Goal: Task Accomplishment & Management: Use online tool/utility

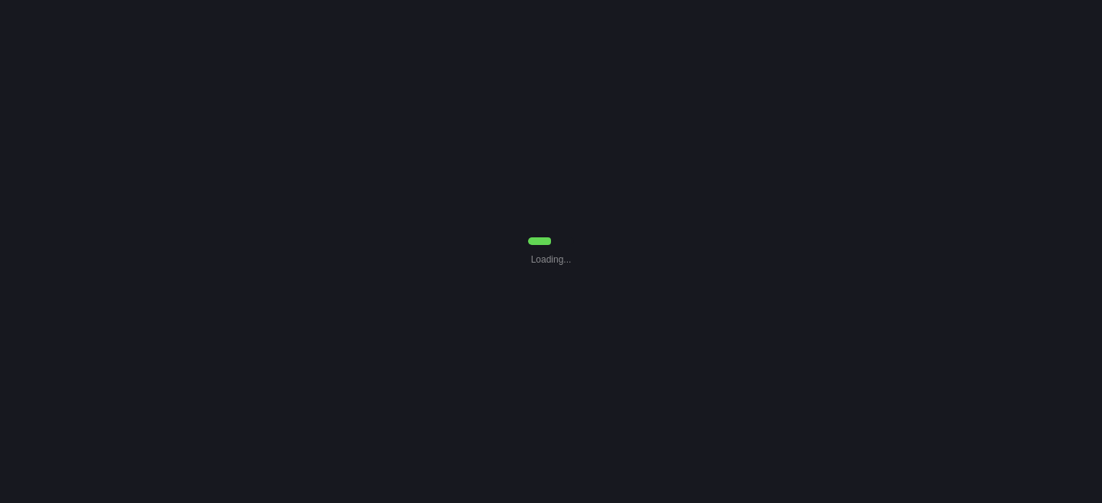
select select "7"
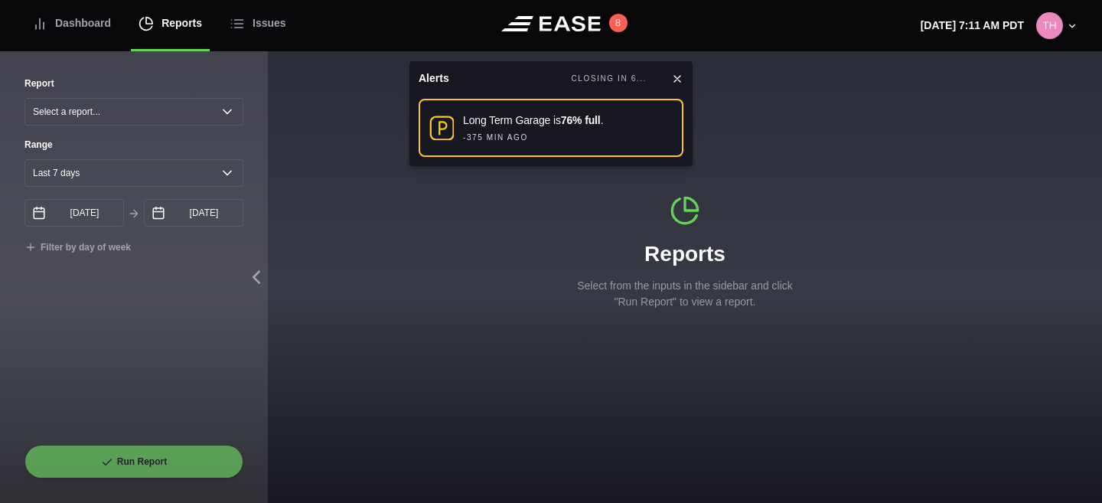
click at [677, 75] on icon at bounding box center [677, 79] width 12 height 12
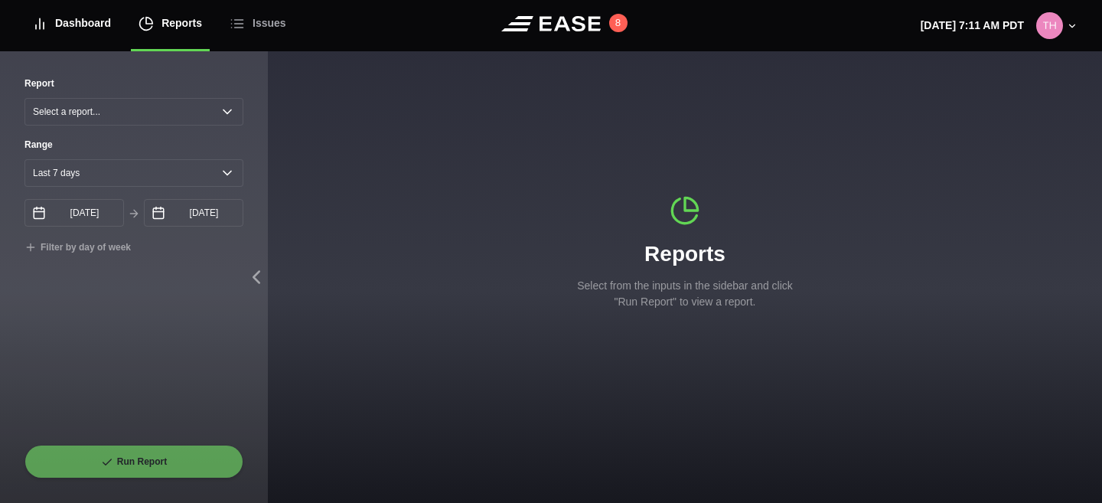
click at [64, 22] on div "Dashboard" at bounding box center [71, 23] width 79 height 51
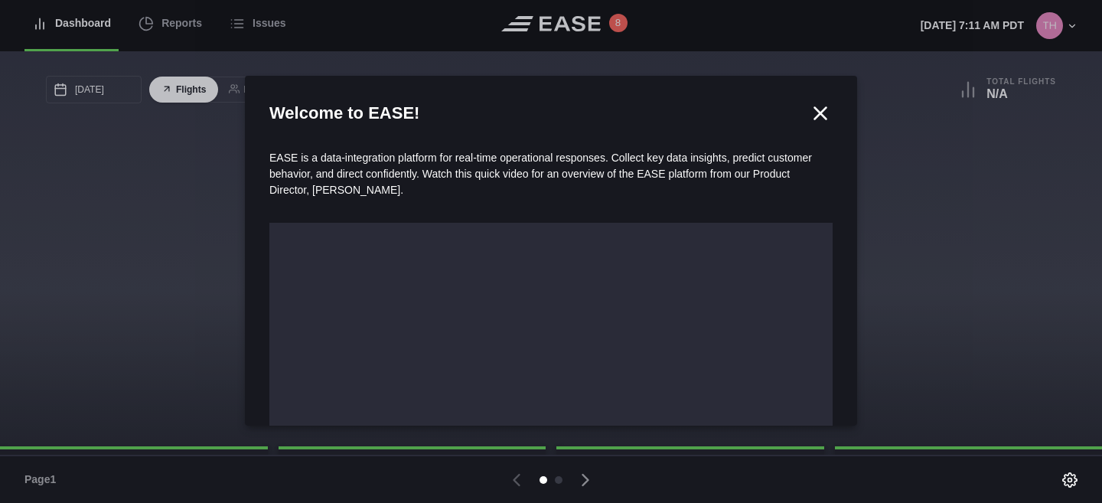
click at [818, 109] on icon at bounding box center [820, 113] width 23 height 23
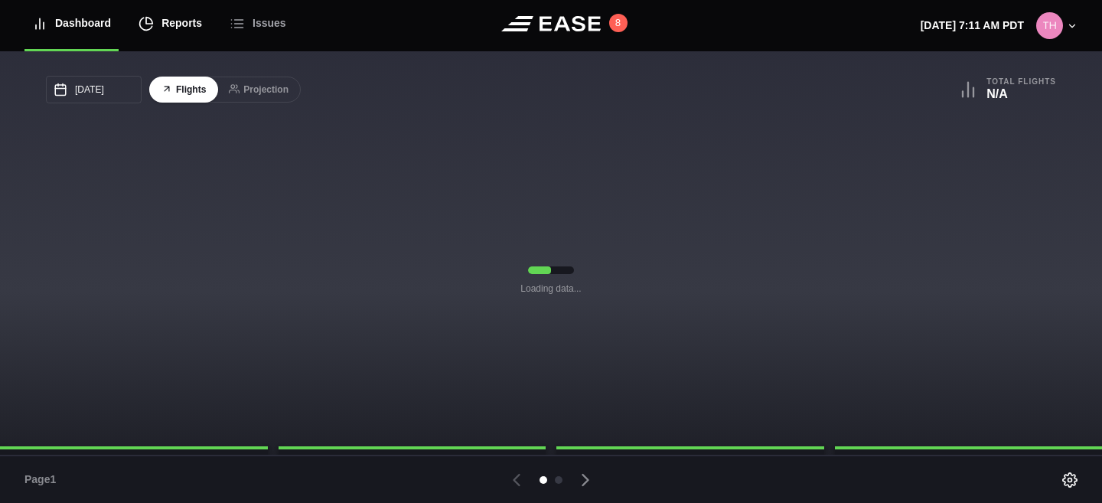
click at [171, 15] on div "Reports" at bounding box center [171, 23] width 64 height 51
select select "7"
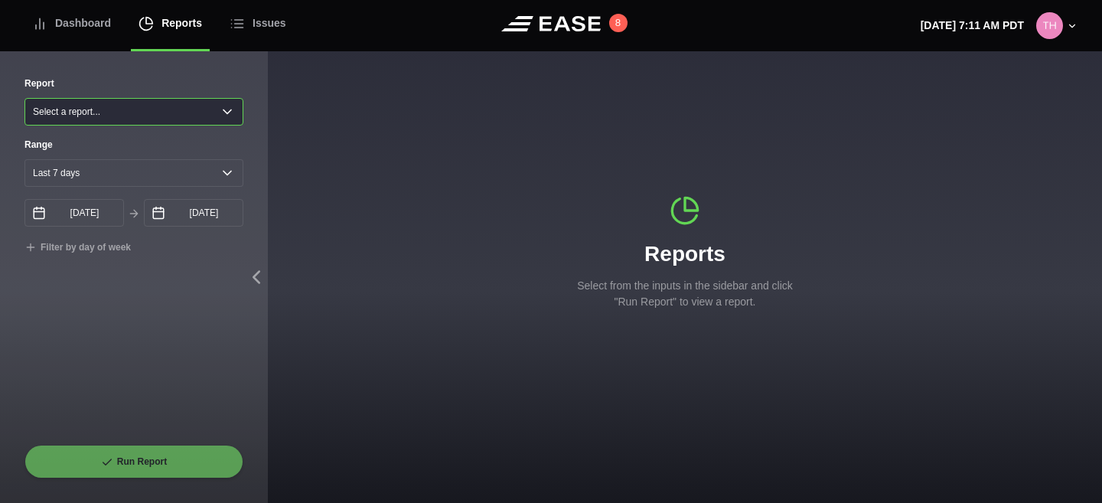
click at [181, 119] on select "Select a report... Arrivals Common Use Daily Throughput Departures Passenger Pr…" at bounding box center [133, 112] width 219 height 28
select select "Common Use"
click at [24, 98] on select "Select a report... Arrivals Common Use Daily Throughput Departures Passenger Pr…" at bounding box center [133, 112] width 219 height 28
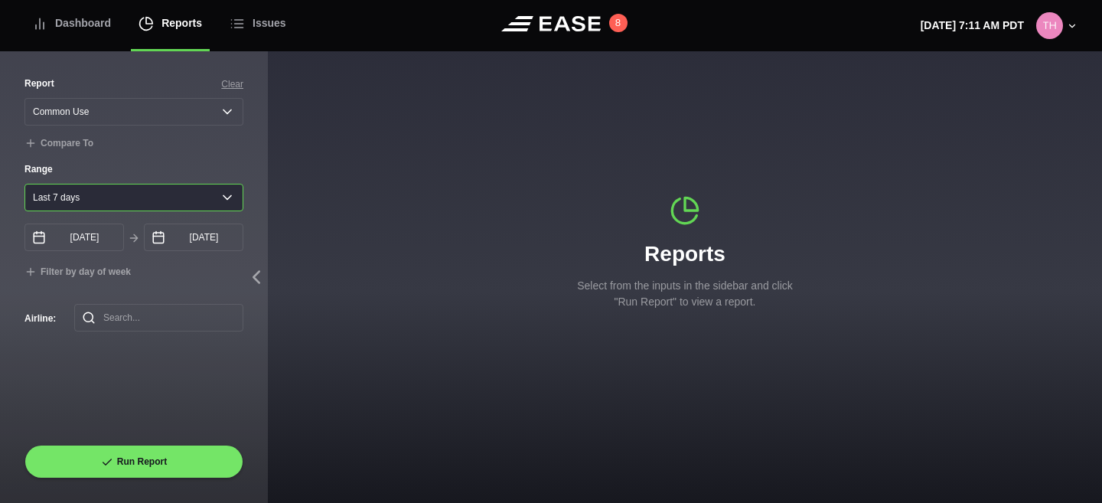
click at [220, 190] on select "[DATE] Last 7 days Last 14 days Last 30 days Last 6 weeks" at bounding box center [133, 198] width 219 height 28
select select "1"
click at [24, 184] on select "[DATE] Last 7 days Last 14 days Last 30 days Last 6 weeks" at bounding box center [133, 198] width 219 height 28
click at [197, 202] on select "[DATE] Last 7 days Last 14 days Last 30 days Last 6 weeks" at bounding box center [133, 198] width 219 height 28
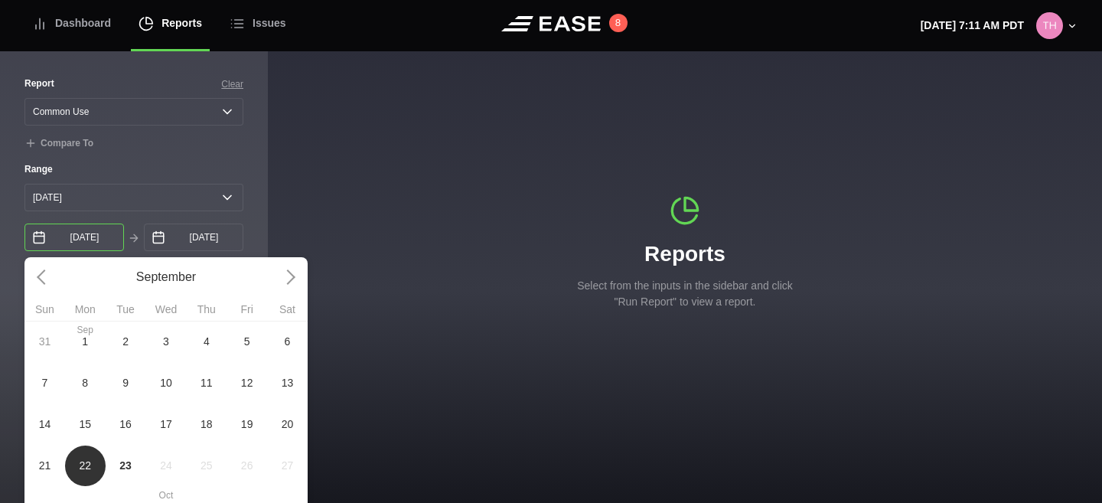
click at [119, 250] on input "[DATE]" at bounding box center [74, 238] width 100 height 28
click at [132, 388] on span "9" at bounding box center [126, 382] width 41 height 41
type input "[DATE]"
select select "0"
click at [102, 237] on input "[DATE]" at bounding box center [74, 238] width 100 height 28
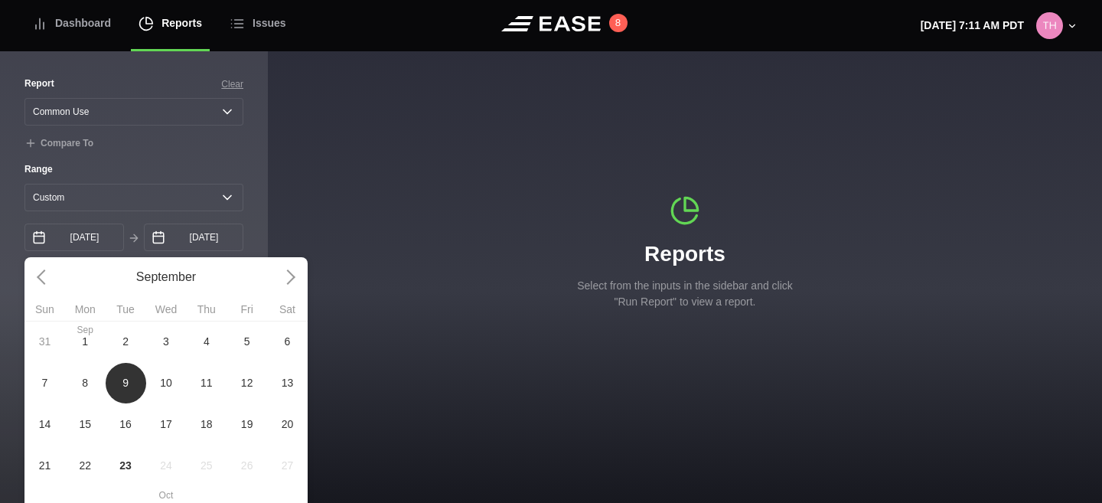
click at [82, 433] on span "15" at bounding box center [85, 423] width 41 height 41
type input "[DATE]"
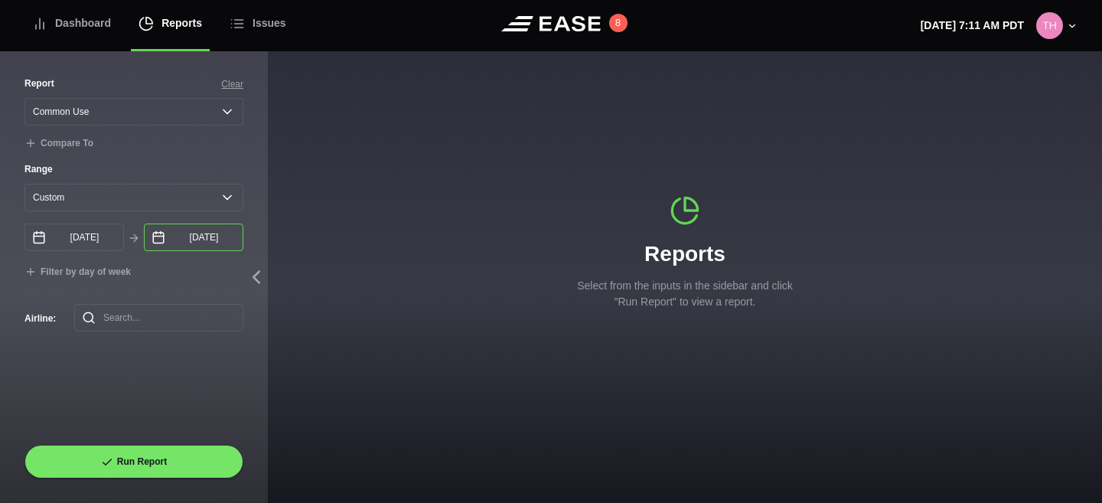
click at [207, 241] on input "[DATE]" at bounding box center [194, 238] width 100 height 28
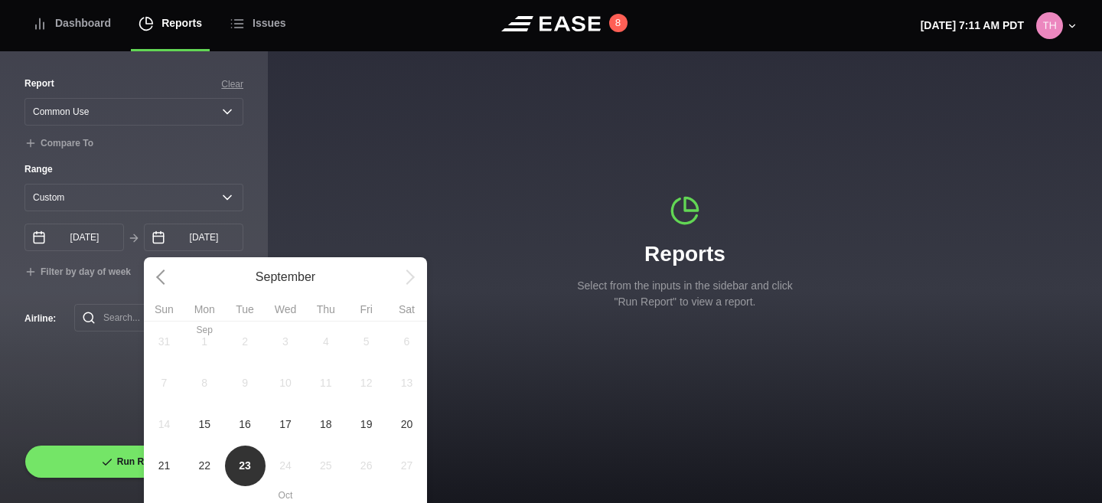
click at [244, 426] on span "16" at bounding box center [245, 424] width 12 height 16
type input "[DATE]"
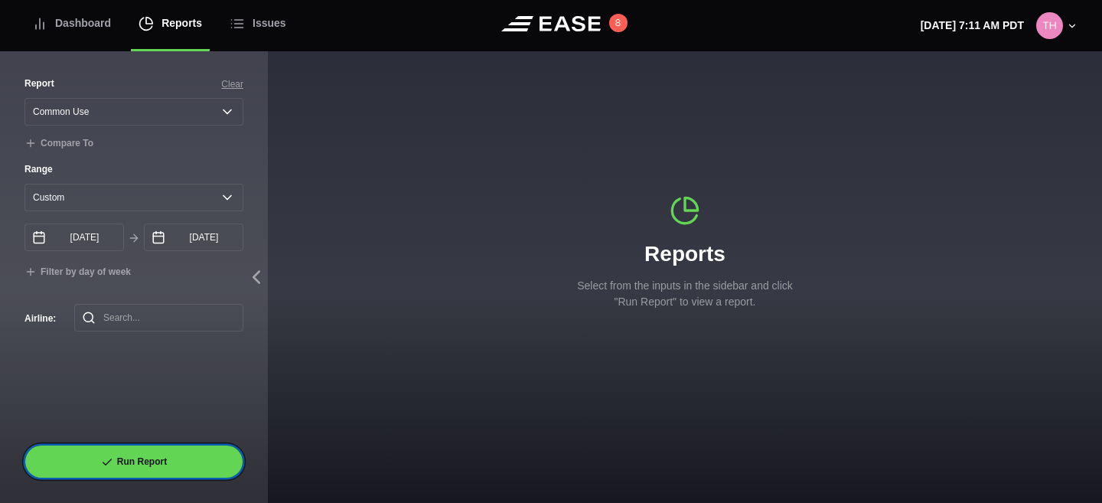
click at [132, 457] on button "Run Report" at bounding box center [133, 462] width 219 height 34
select select "Common Use"
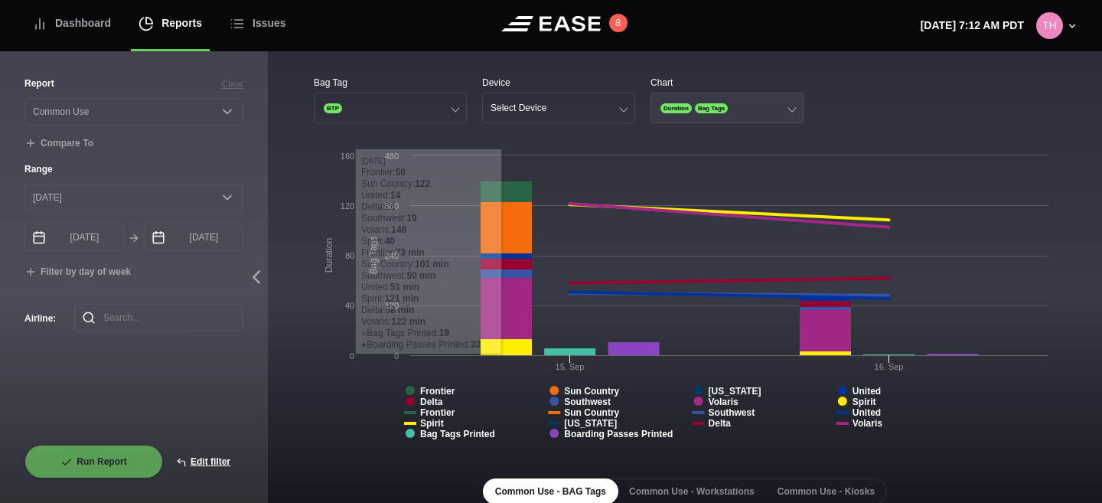
click at [759, 116] on button "Duration Bag Tags" at bounding box center [727, 108] width 153 height 31
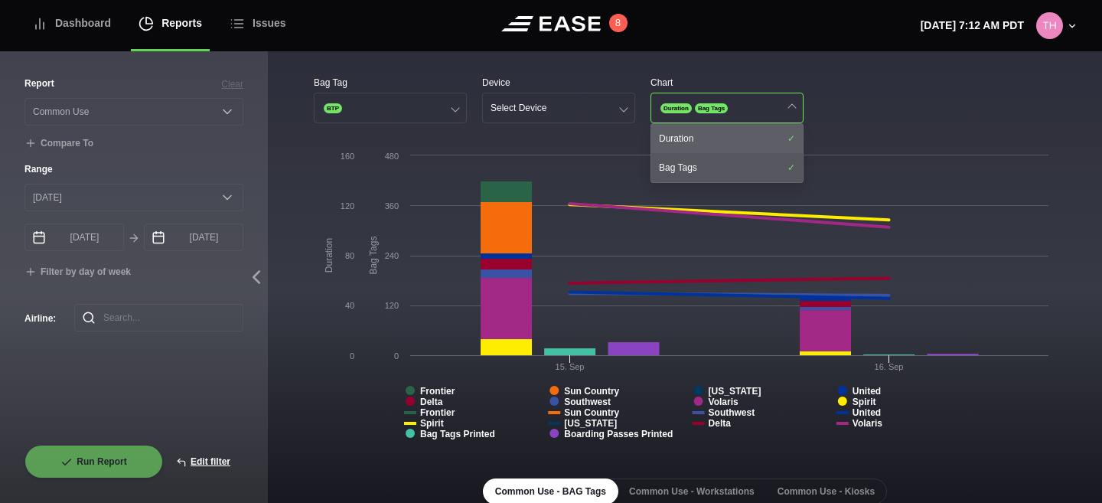
click at [742, 143] on div "Duration" at bounding box center [728, 138] width 152 height 29
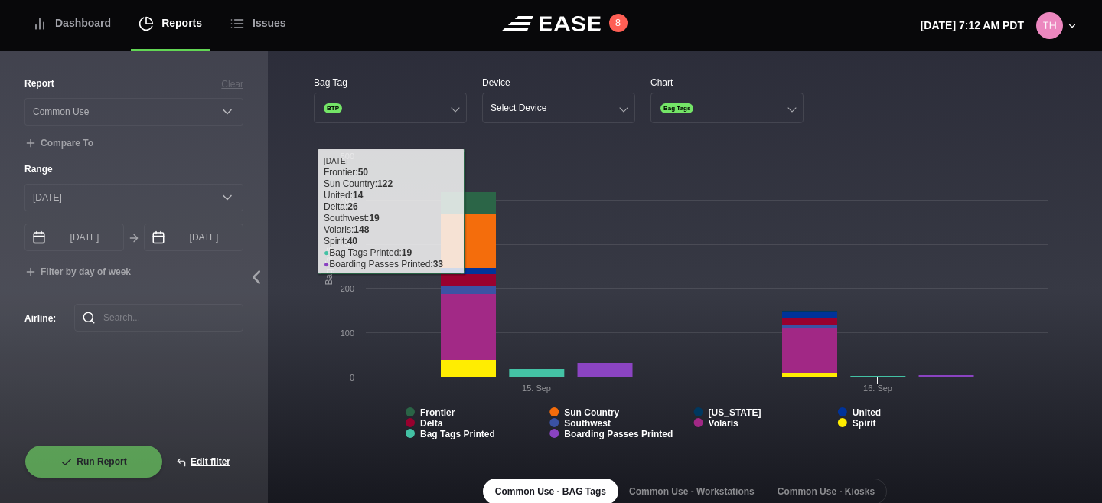
click at [328, 412] on rect at bounding box center [685, 301] width 743 height 306
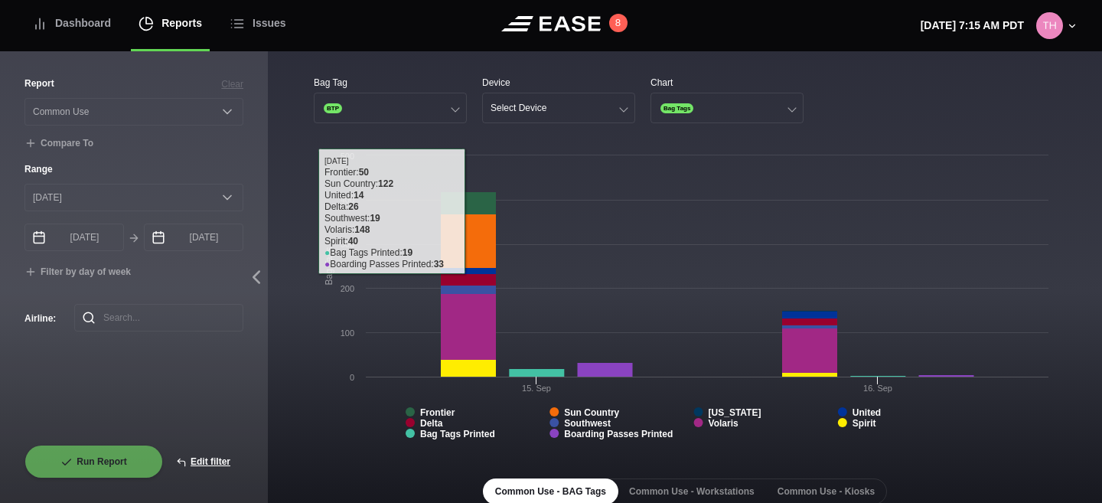
click at [319, 403] on rect at bounding box center [685, 301] width 743 height 306
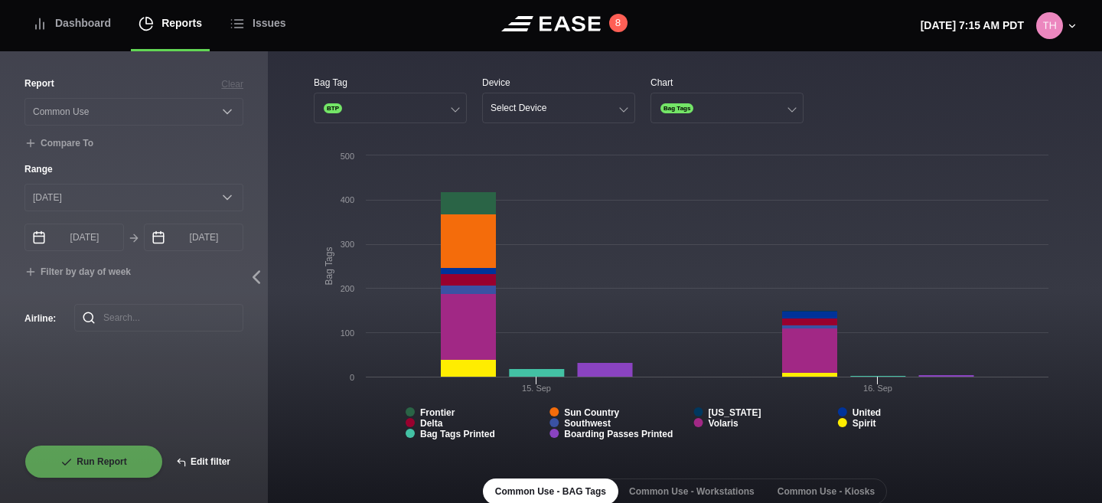
click at [199, 459] on button "Edit filter" at bounding box center [203, 462] width 80 height 34
select select "Common Use"
select select "0"
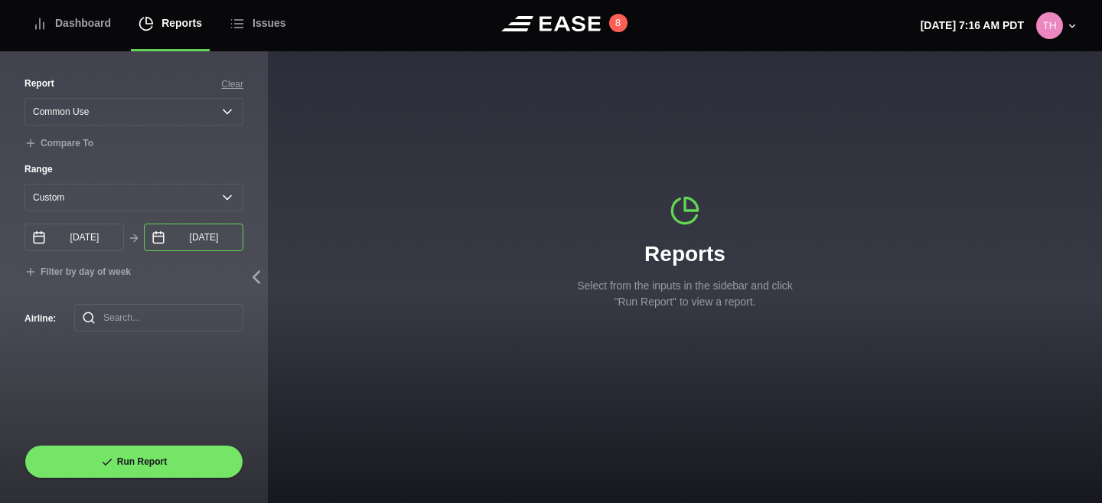
click at [202, 244] on input "[DATE]" at bounding box center [194, 238] width 100 height 28
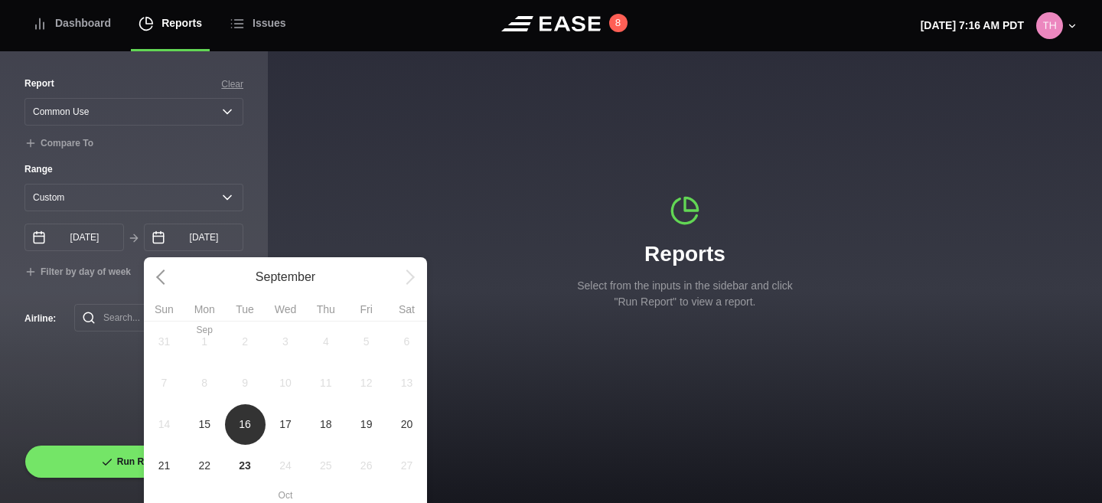
click at [220, 420] on span "15" at bounding box center [205, 423] width 41 height 41
type input "[DATE]"
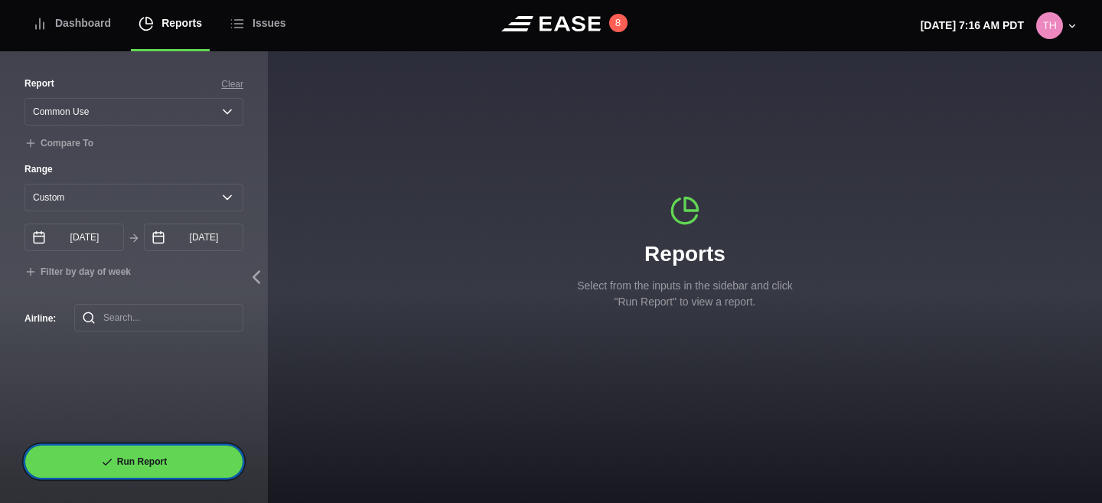
click at [166, 454] on button "Run Report" at bounding box center [133, 462] width 219 height 34
select select "Common Use"
select select "0"
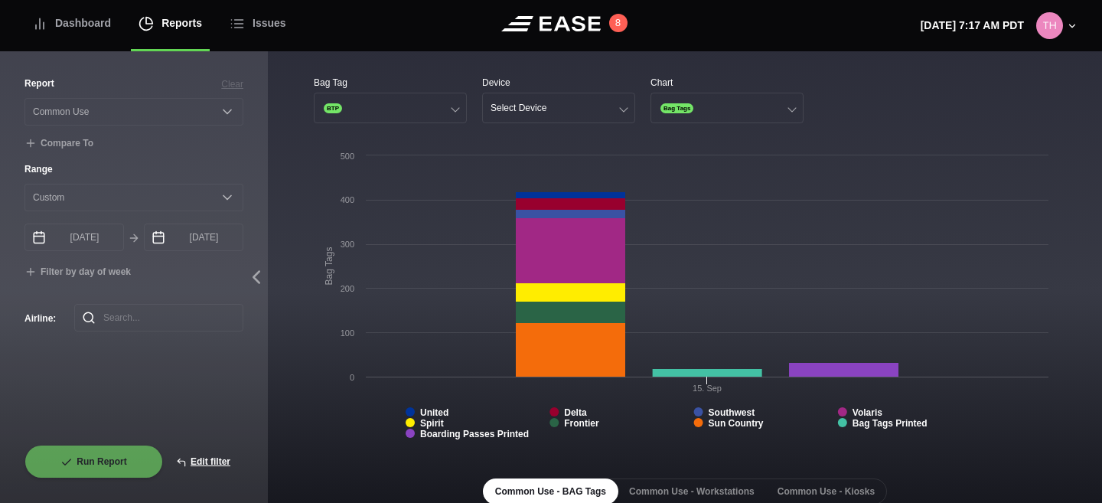
click at [309, 292] on div "Bag Tag BTP Device Select Device Chart Bag Tags Created with Highcharts 8.2.2 B…" at bounding box center [685, 506] width 834 height 910
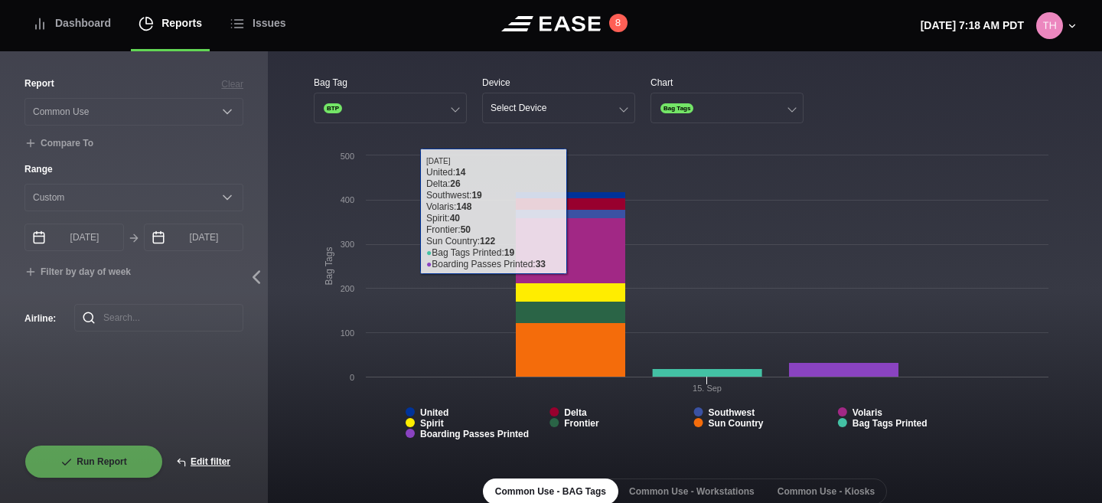
click at [311, 427] on div "Bag Tag BTP Device Select Device Chart Bag Tags Created with Highcharts 8.2.2 B…" at bounding box center [685, 506] width 834 height 910
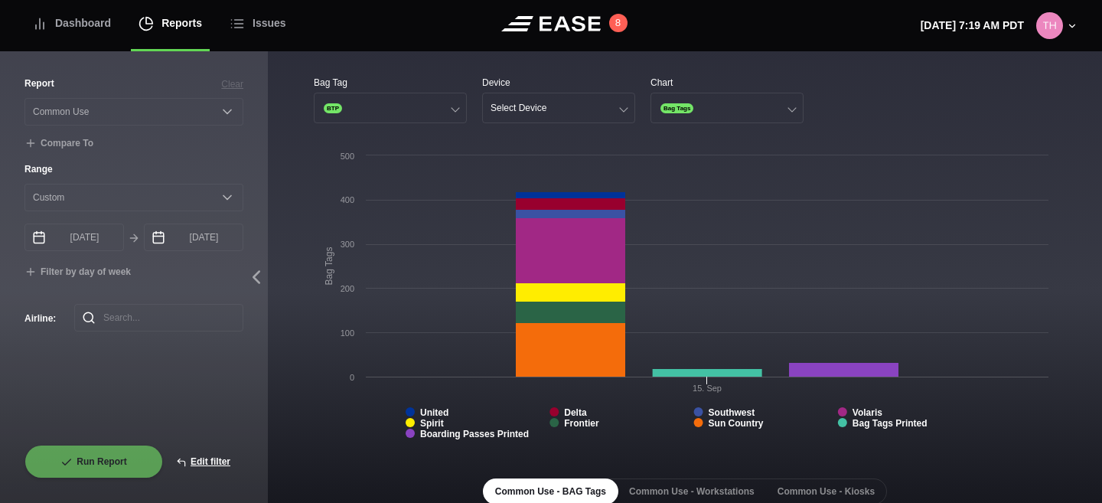
scroll to position [32, 0]
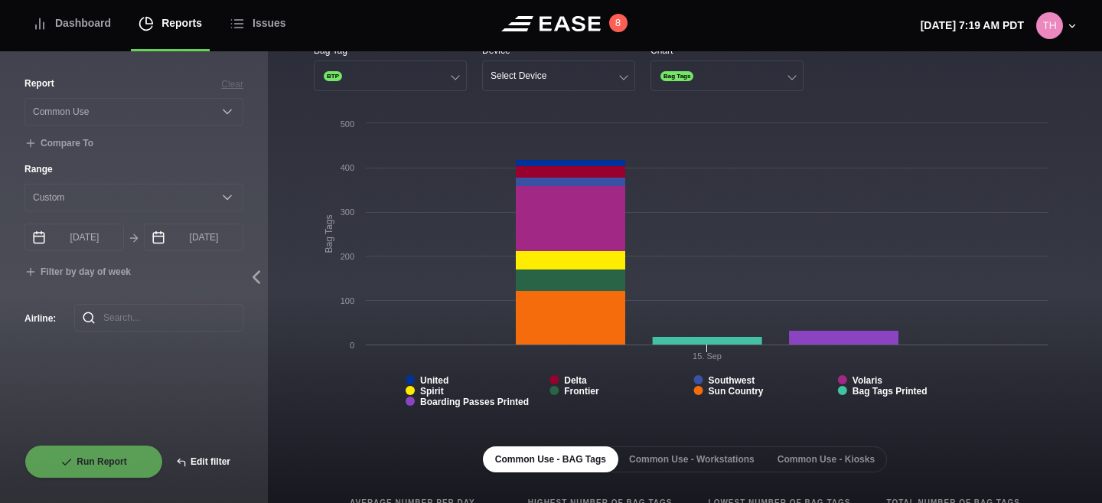
click at [204, 457] on button "Edit filter" at bounding box center [203, 462] width 80 height 34
select select "Common Use"
select select "0"
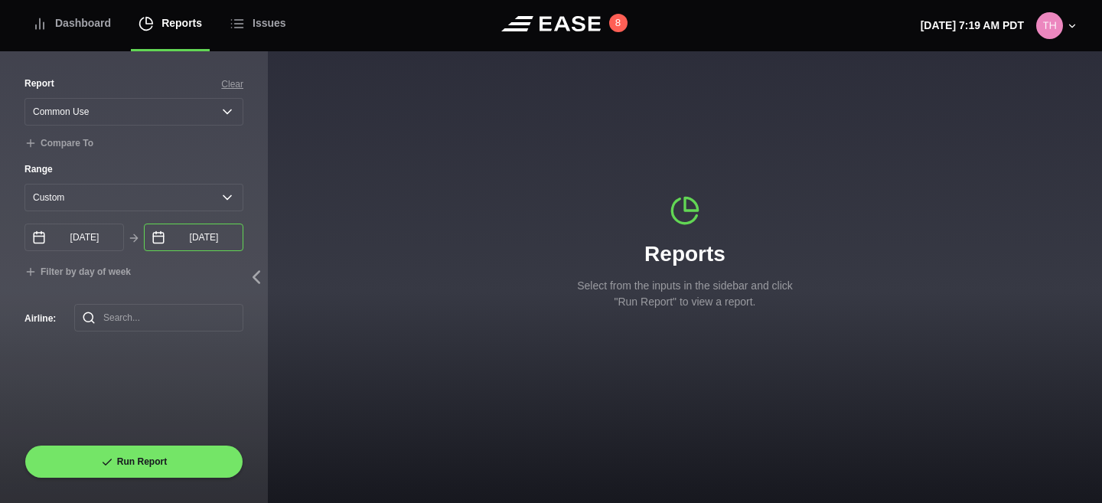
click at [219, 237] on input "[DATE]" at bounding box center [194, 238] width 100 height 28
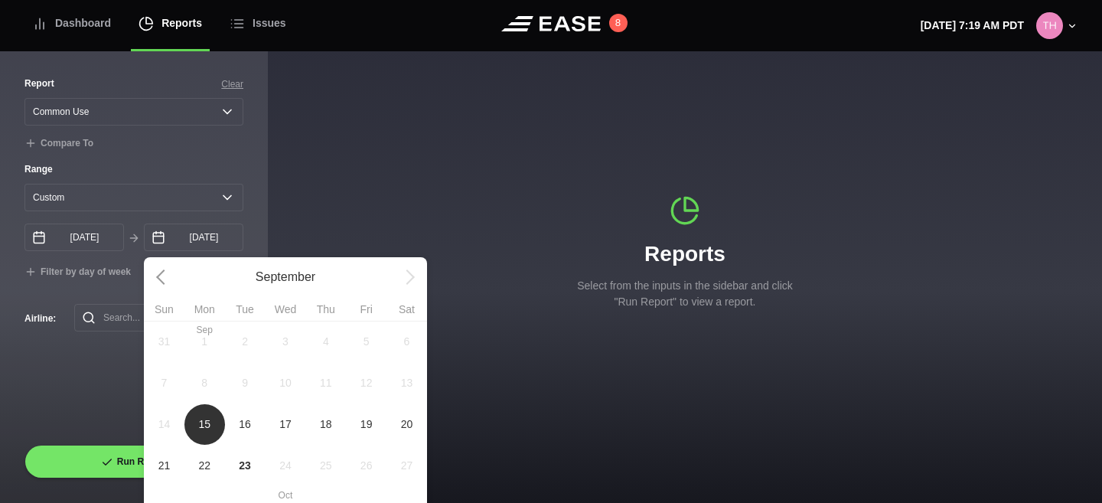
click at [241, 423] on span "16" at bounding box center [245, 424] width 12 height 16
type input "[DATE]"
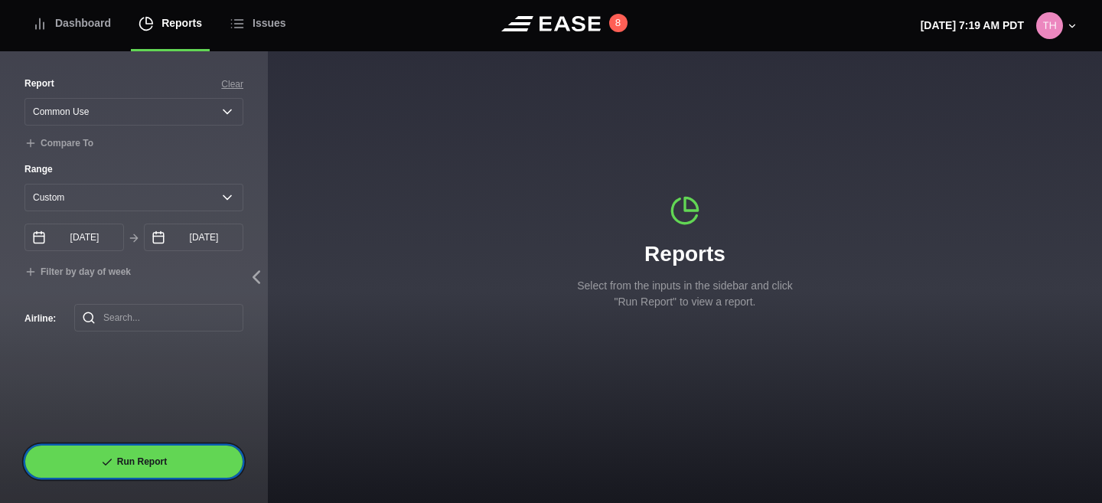
click at [143, 454] on button "Run Report" at bounding box center [133, 462] width 219 height 34
select select "Common Use"
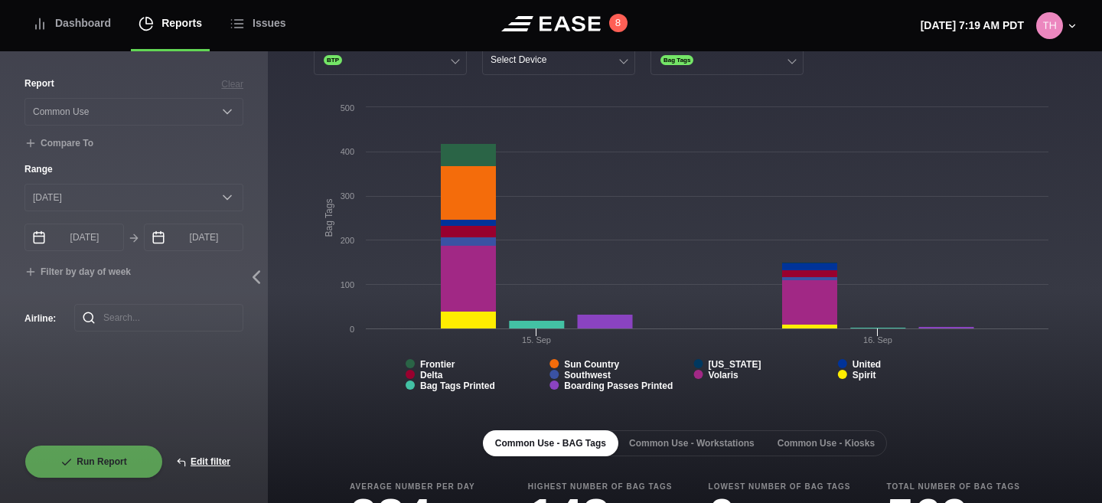
scroll to position [190, 0]
